Goal: Information Seeking & Learning: Compare options

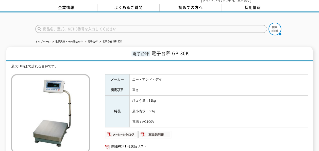
scroll to position [30, 0]
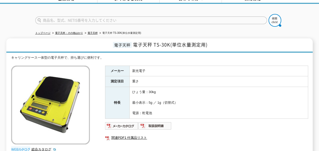
scroll to position [30, 0]
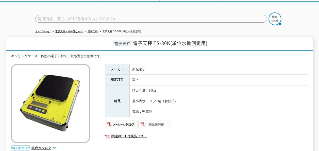
click at [154, 120] on img at bounding box center [154, 124] width 33 height 8
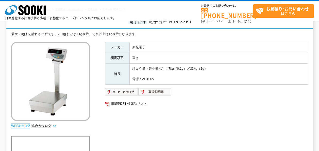
scroll to position [30, 0]
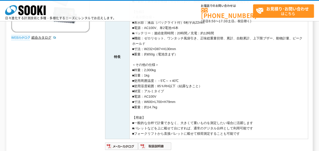
scroll to position [132, 0]
